Goal: Check status: Check status

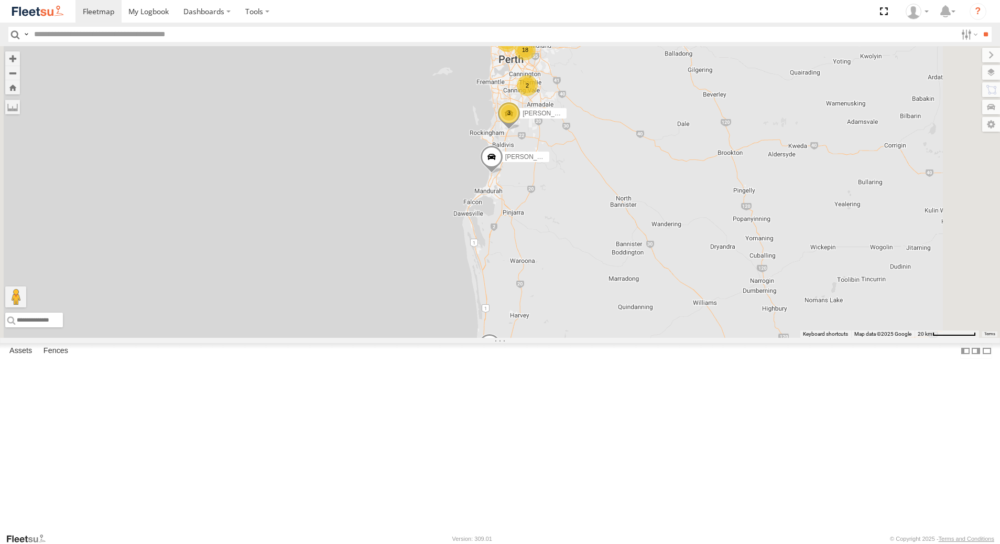
click at [0, 0] on div "[PERSON_NAME] - 1GOI926 - 0475 377 301" at bounding box center [0, 0] width 0 height 0
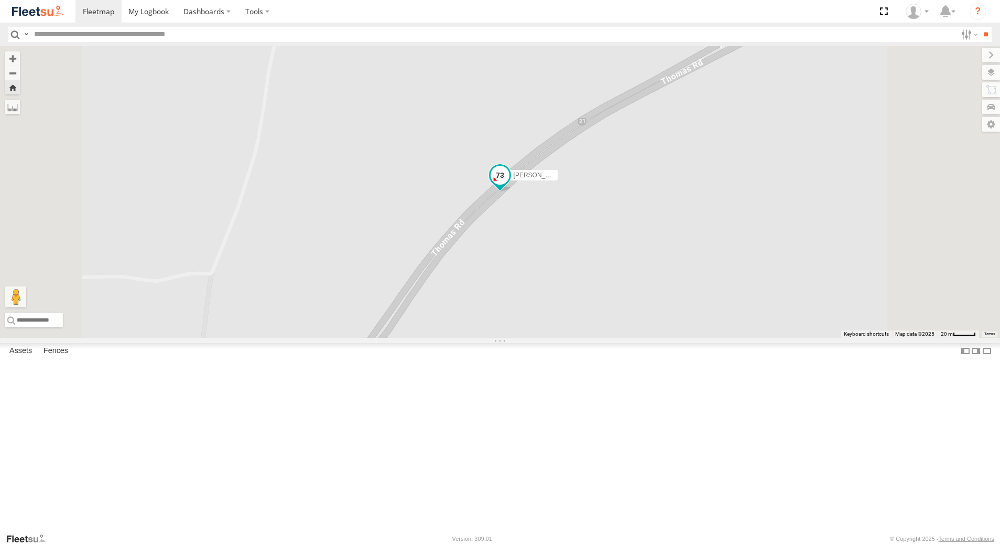
click at [510, 185] on span at bounding box center [500, 175] width 19 height 19
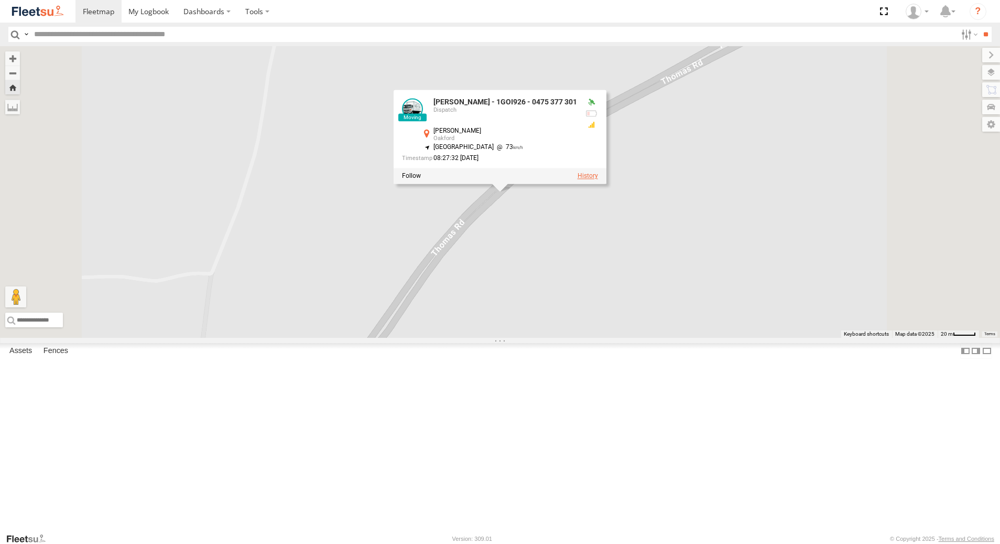
click at [598, 180] on label at bounding box center [588, 175] width 20 height 7
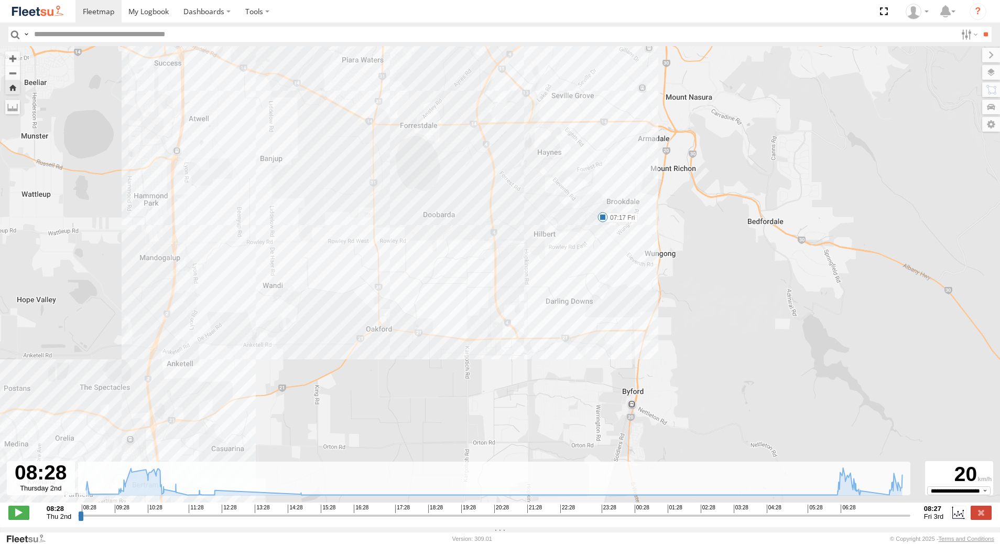
click at [601, 218] on span at bounding box center [603, 217] width 10 height 10
click at [590, 289] on div "[PERSON_NAME] - 1GOI926 - 0475 377 301 08:39 Thu 07:17 Fri 07:17 [DATE] Kooline…" at bounding box center [500, 279] width 1000 height 467
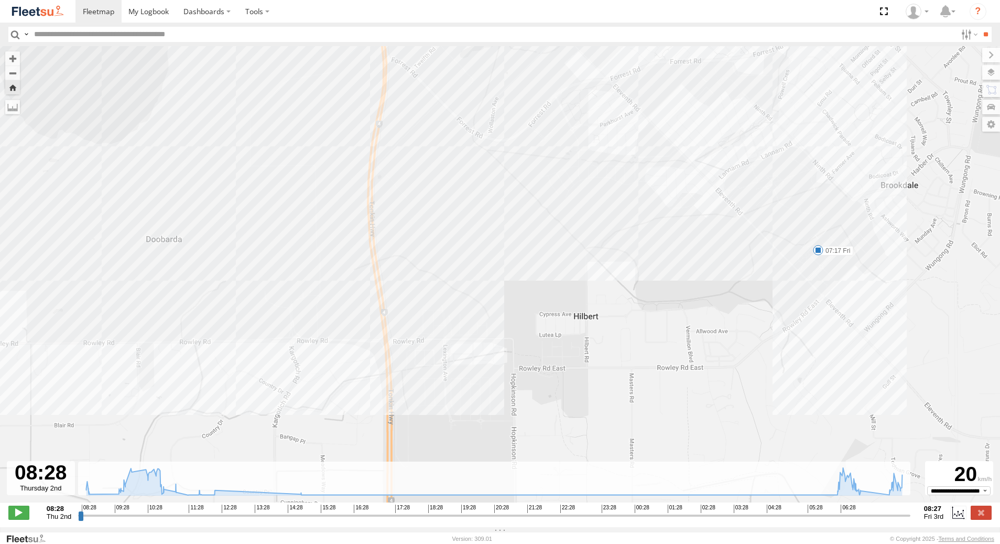
drag, startPoint x: 532, startPoint y: 300, endPoint x: 576, endPoint y: 414, distance: 121.7
click at [576, 414] on div "[PERSON_NAME] - 1GOI926 - 0475 377 301 08:39 Thu 07:17 Fri" at bounding box center [500, 279] width 1000 height 467
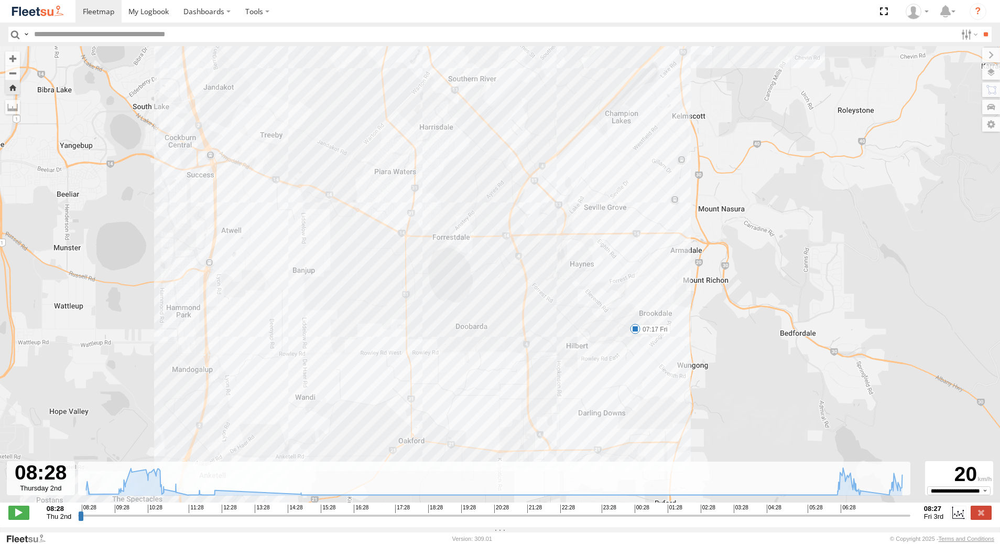
drag, startPoint x: 580, startPoint y: 430, endPoint x: 574, endPoint y: 341, distance: 89.3
click at [574, 342] on div "[PERSON_NAME] - 1GOI926 - 0475 377 301 08:39 Thu 07:17 Fri" at bounding box center [500, 279] width 1000 height 467
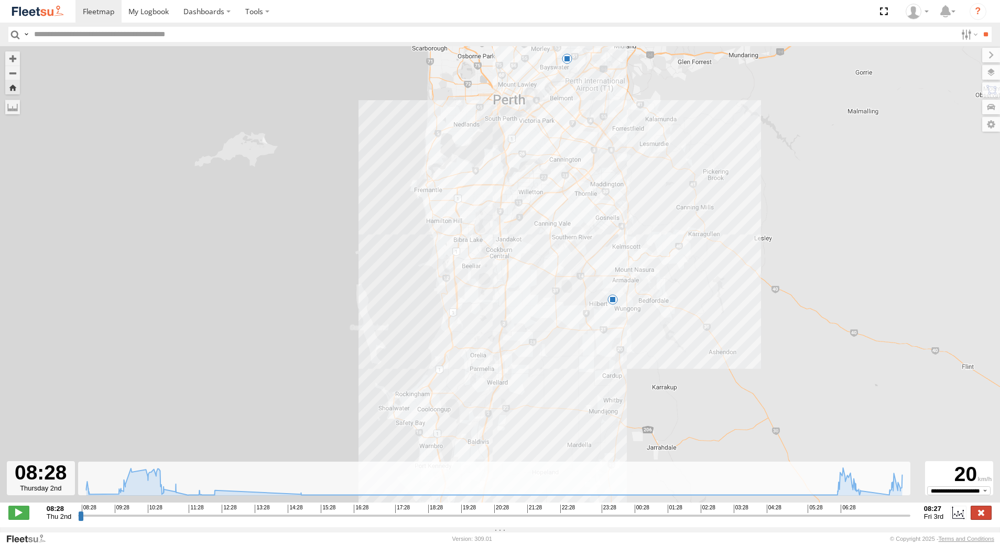
click at [977, 513] on label at bounding box center [981, 512] width 21 height 14
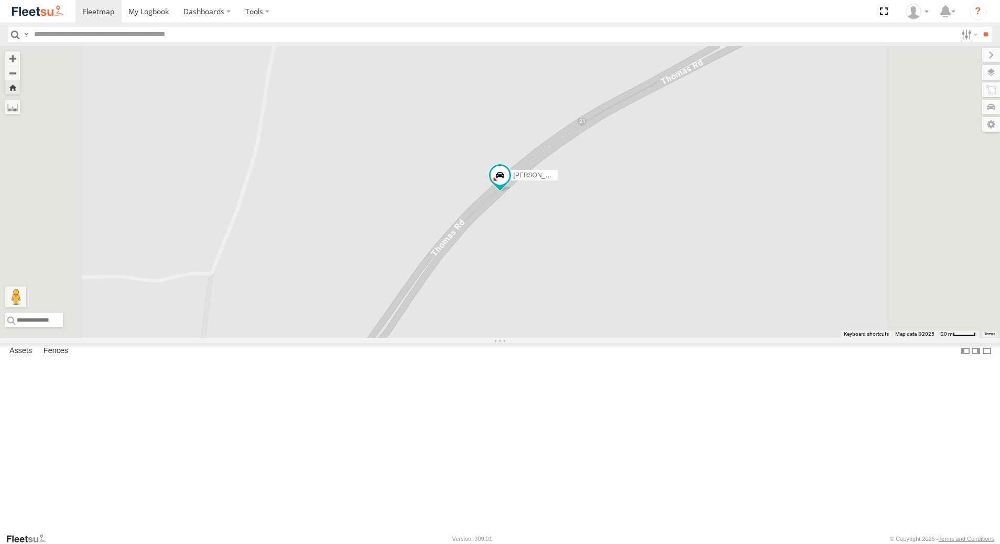
click at [0, 0] on div "[PERSON_NAME] - 1IJS864" at bounding box center [0, 0] width 0 height 0
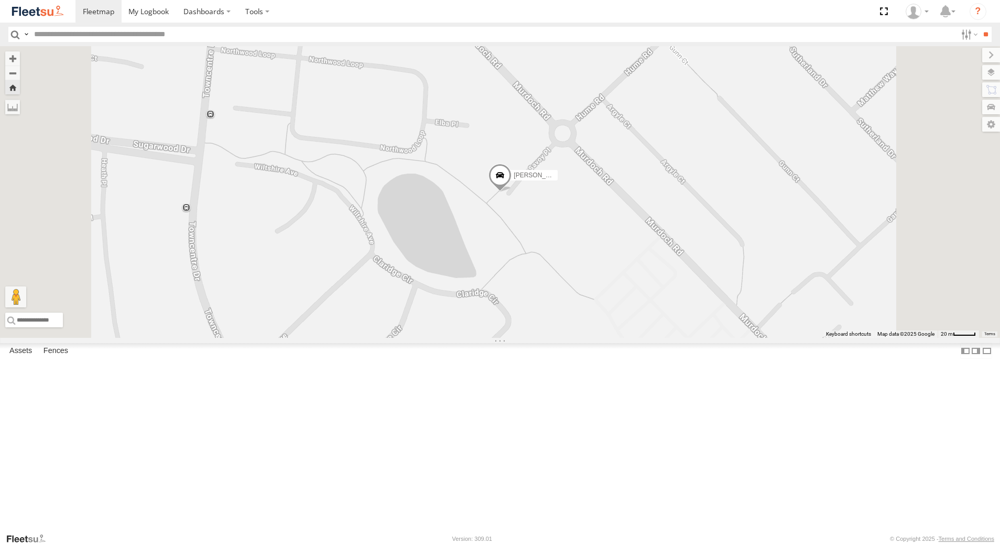
click at [0, 0] on div "Dispatch" at bounding box center [0, 0] width 0 height 0
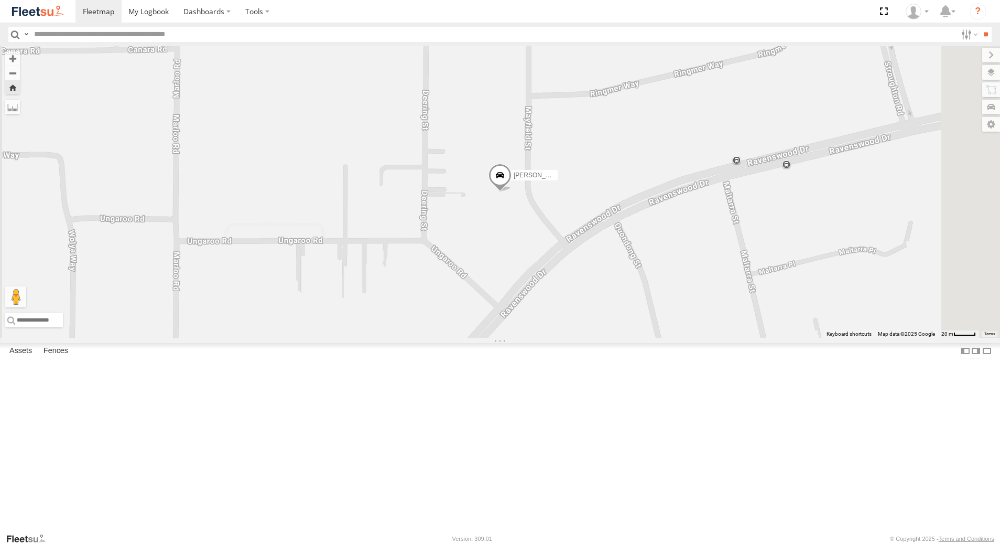
click at [512, 192] on span at bounding box center [500, 178] width 23 height 28
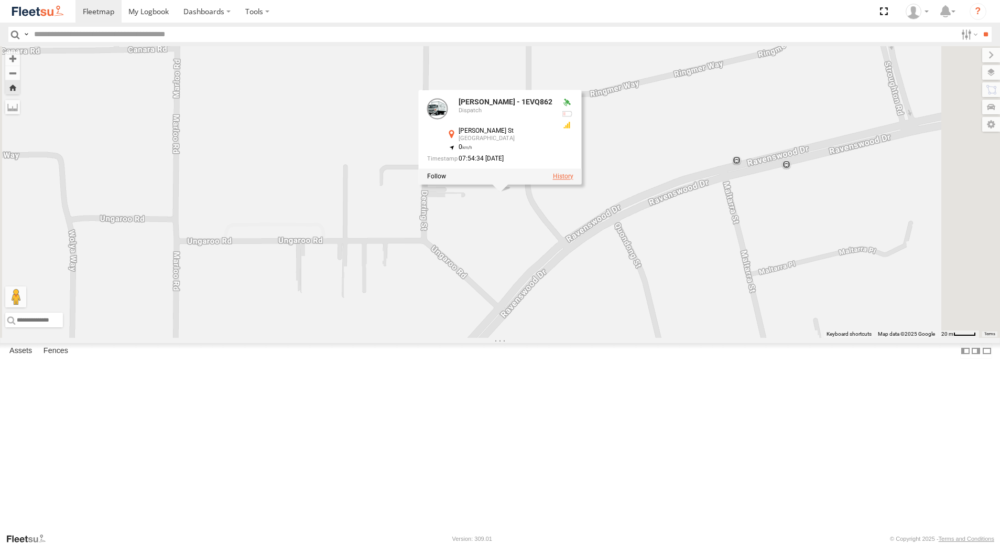
click at [574, 180] on label at bounding box center [563, 175] width 20 height 7
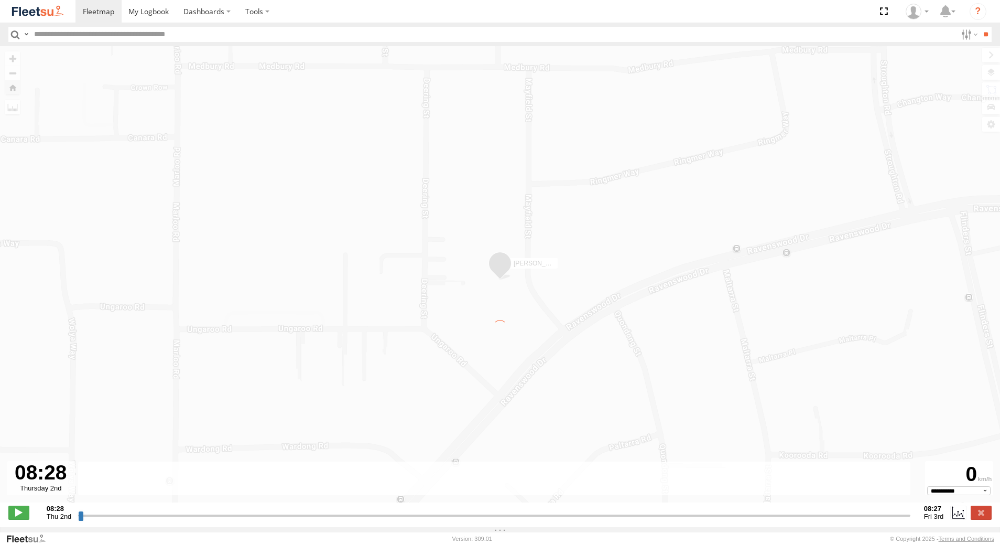
type input "**********"
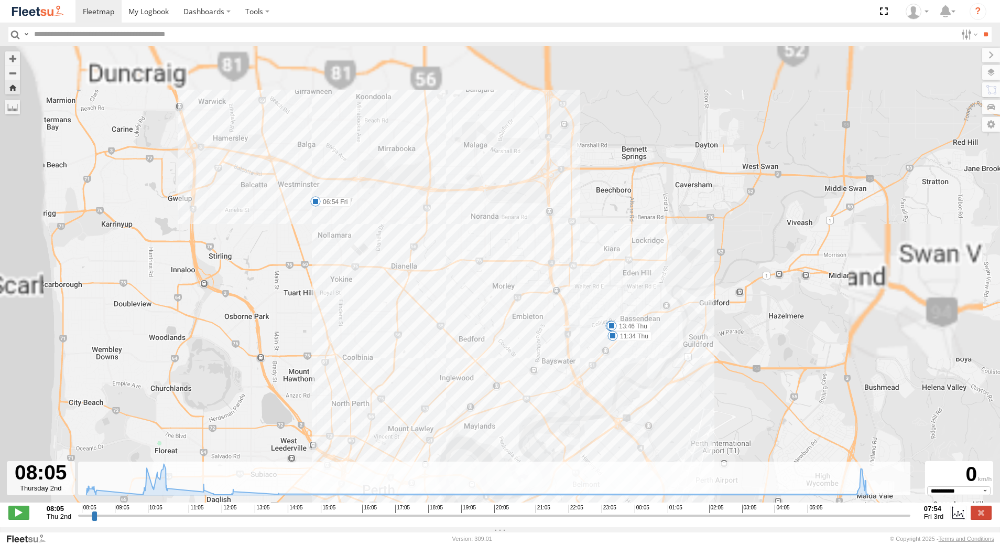
drag, startPoint x: 410, startPoint y: 146, endPoint x: 496, endPoint y: 350, distance: 221.5
click at [496, 345] on div "[PERSON_NAME] - 1EVQ862 08:25 Thu 10:30 Thu 11:34 Thu 12:26 Thu 13:46 Thu 06:54…" at bounding box center [500, 279] width 1000 height 467
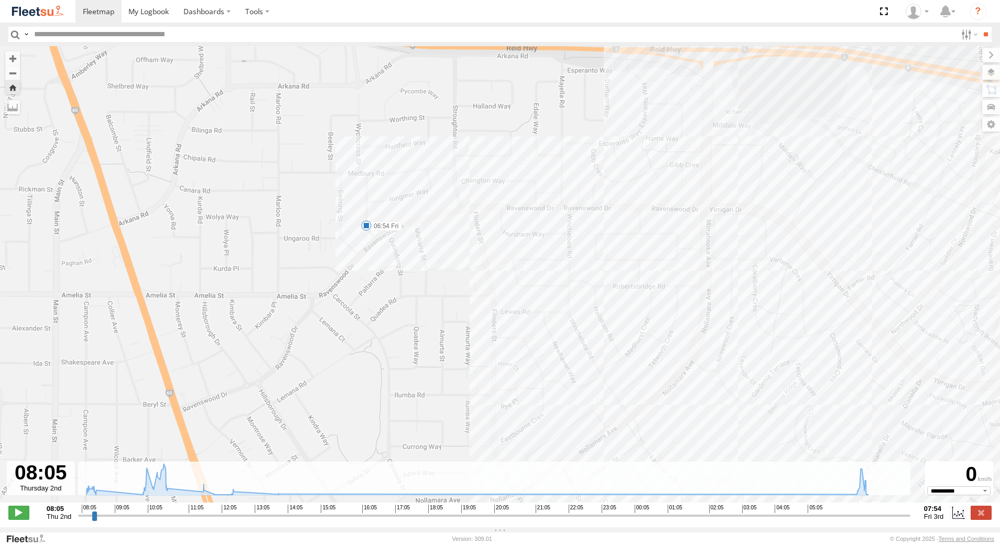
drag, startPoint x: 368, startPoint y: 246, endPoint x: 380, endPoint y: 288, distance: 43.6
click at [380, 288] on div "[PERSON_NAME] - 1EVQ862 08:25 Thu 10:30 Thu 11:34 Thu 12:26 Thu 13:46 Thu 06:54…" at bounding box center [500, 279] width 1000 height 467
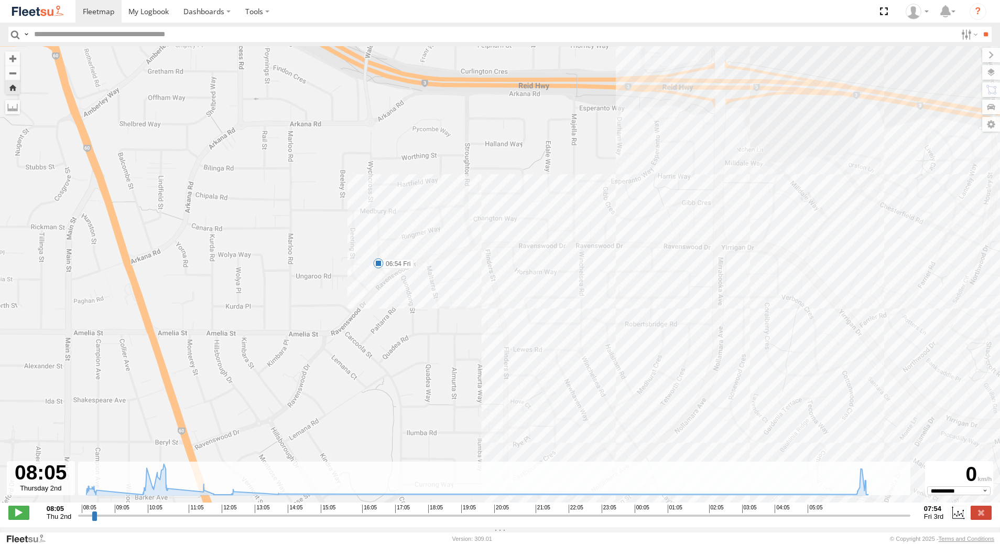
click at [381, 267] on span at bounding box center [378, 263] width 10 height 10
click at [983, 517] on label at bounding box center [981, 512] width 21 height 14
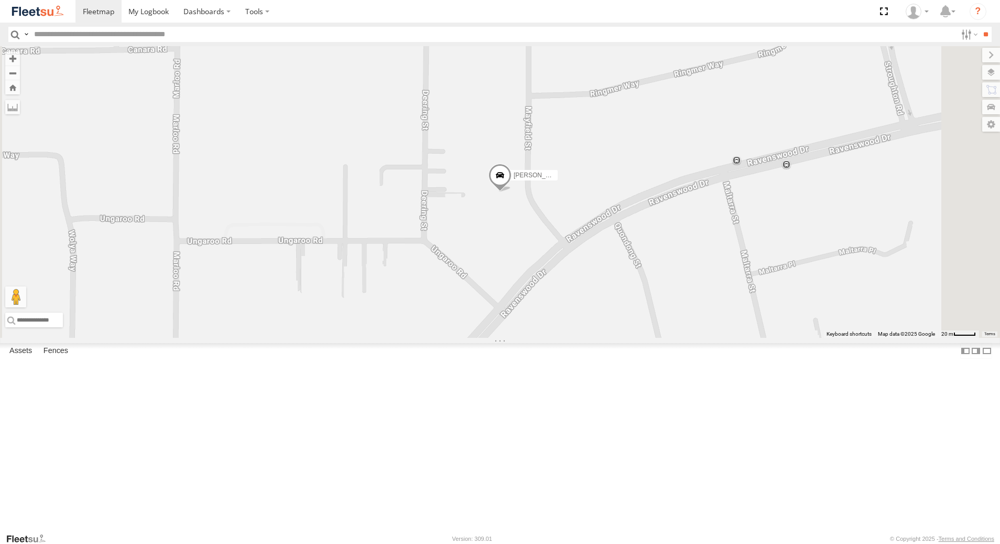
click at [0, 0] on div "[PERSON_NAME] - 1GOI926 - 0475 377 301" at bounding box center [0, 0] width 0 height 0
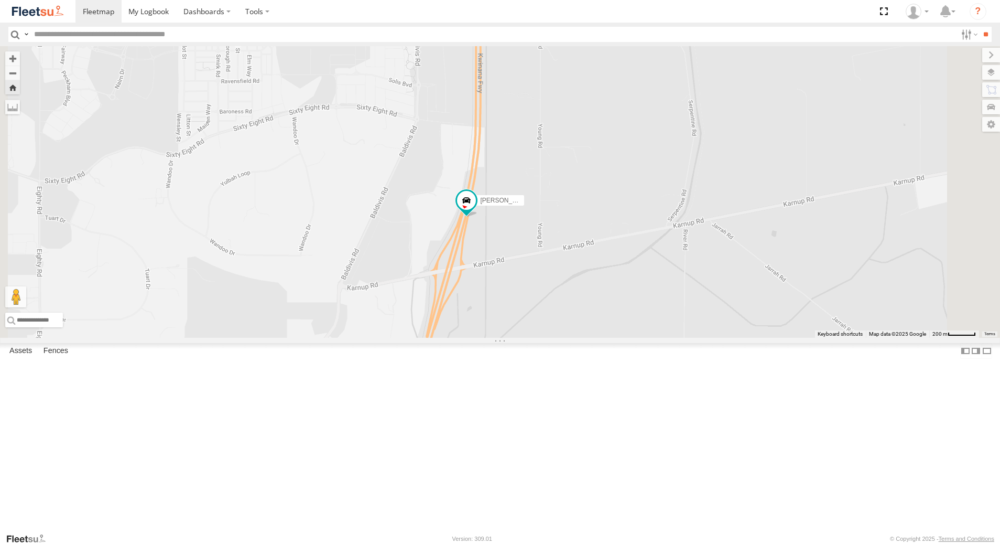
click at [0, 0] on div "[PERSON_NAME] - 1IJS864" at bounding box center [0, 0] width 0 height 0
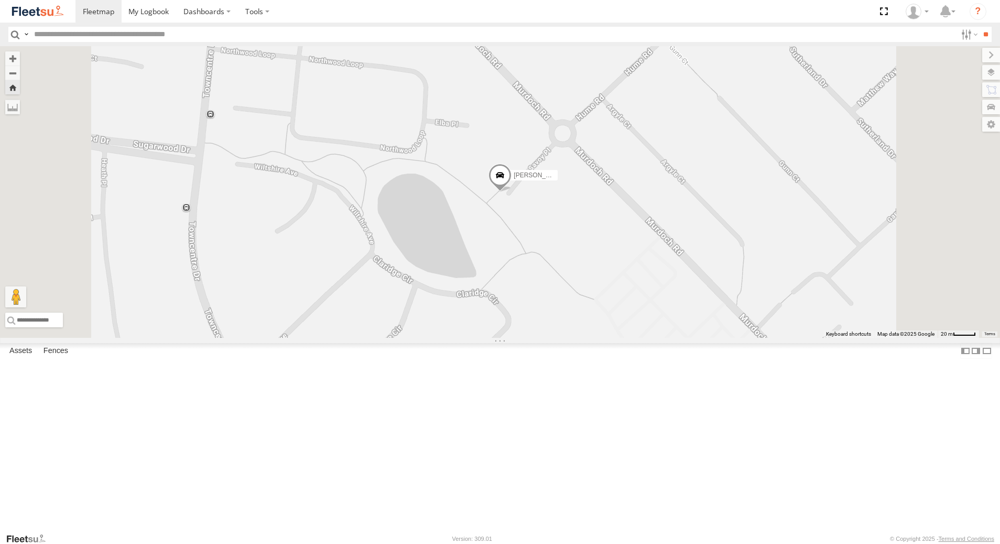
click at [0, 0] on div "[PERSON_NAME] - 1EVQ862 Dispatch" at bounding box center [0, 0] width 0 height 0
